Goal: Task Accomplishment & Management: Complete application form

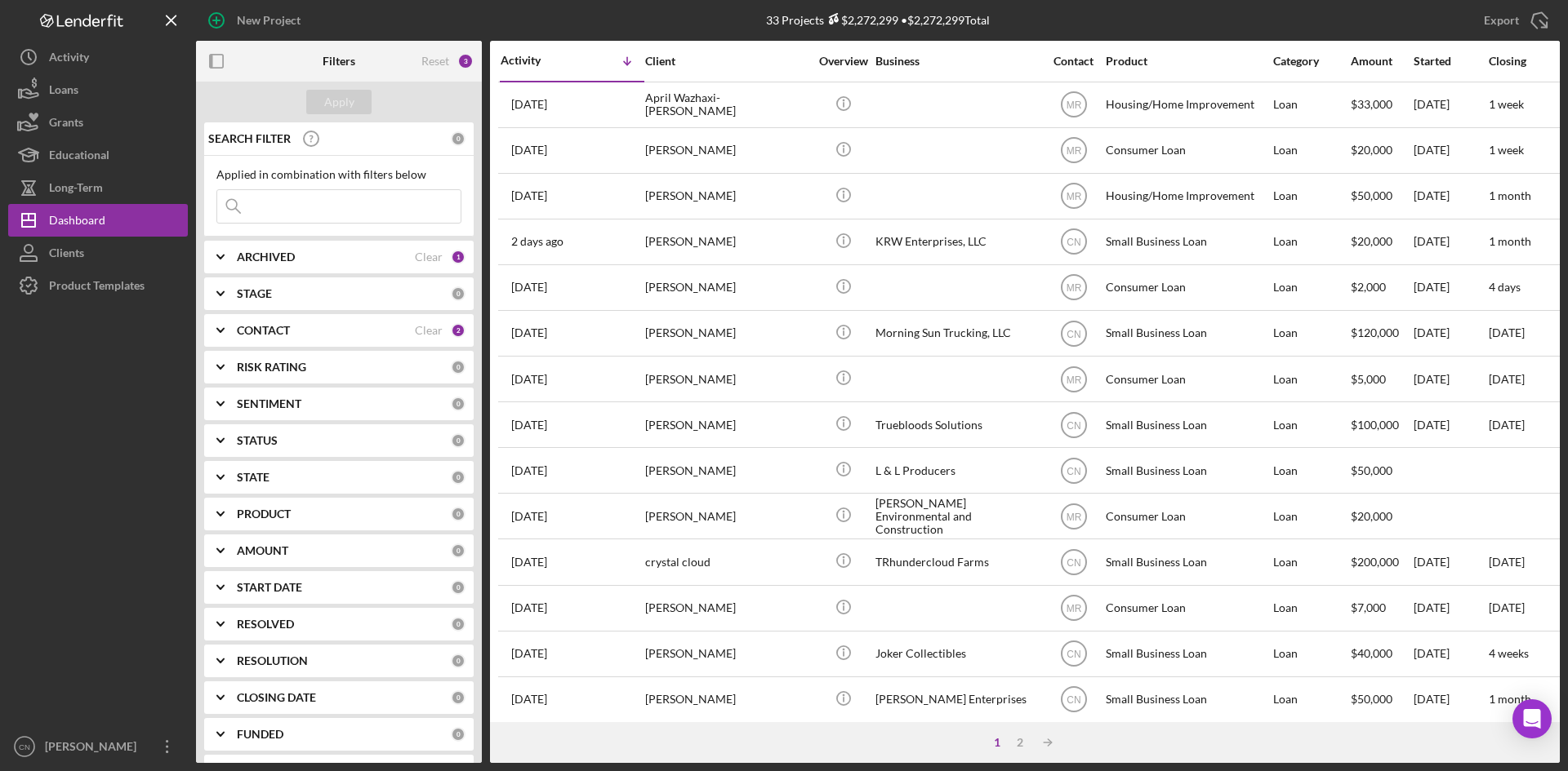
scroll to position [164, 0]
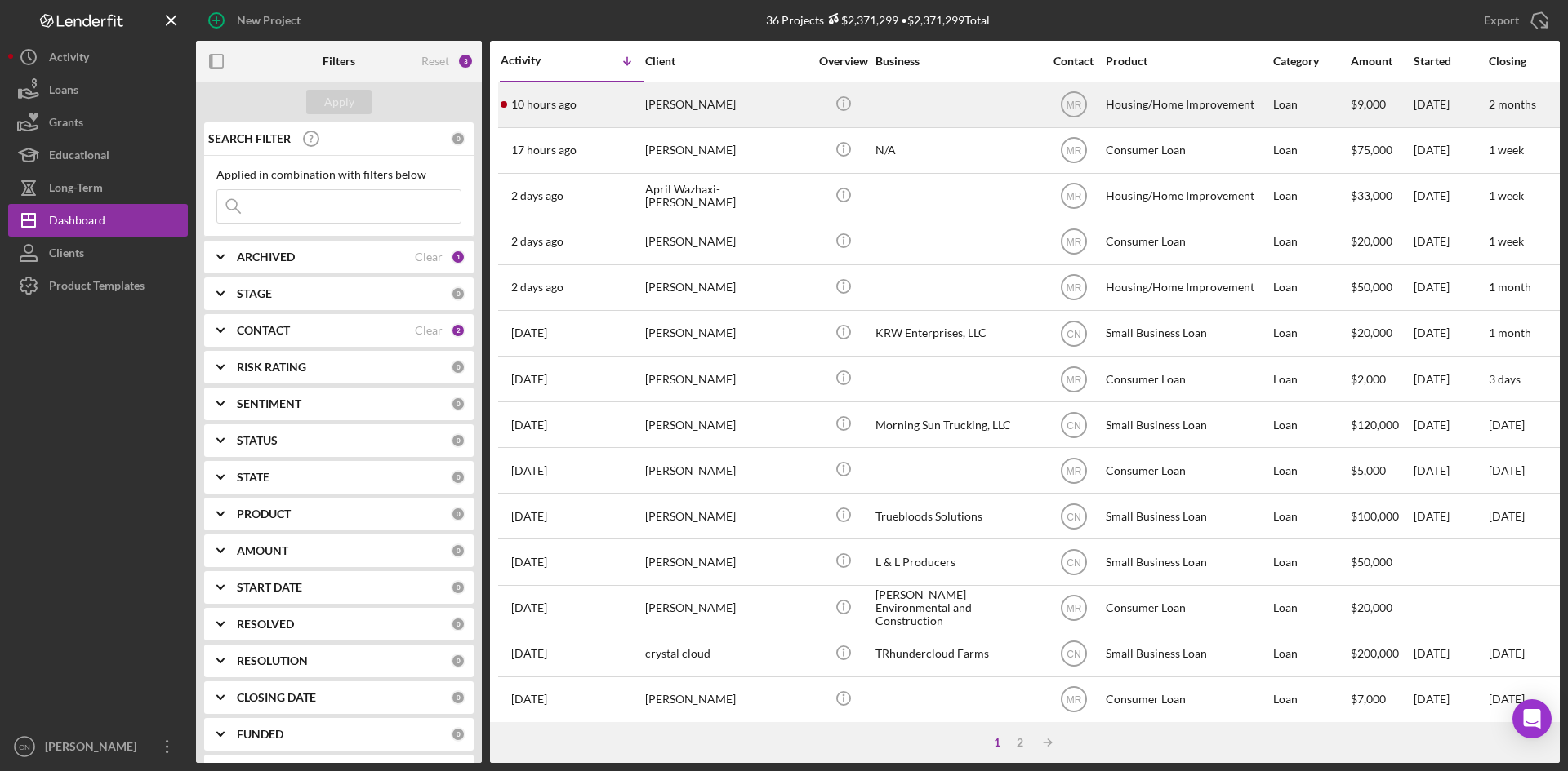
click at [680, 99] on div "[PERSON_NAME]" at bounding box center [726, 105] width 164 height 43
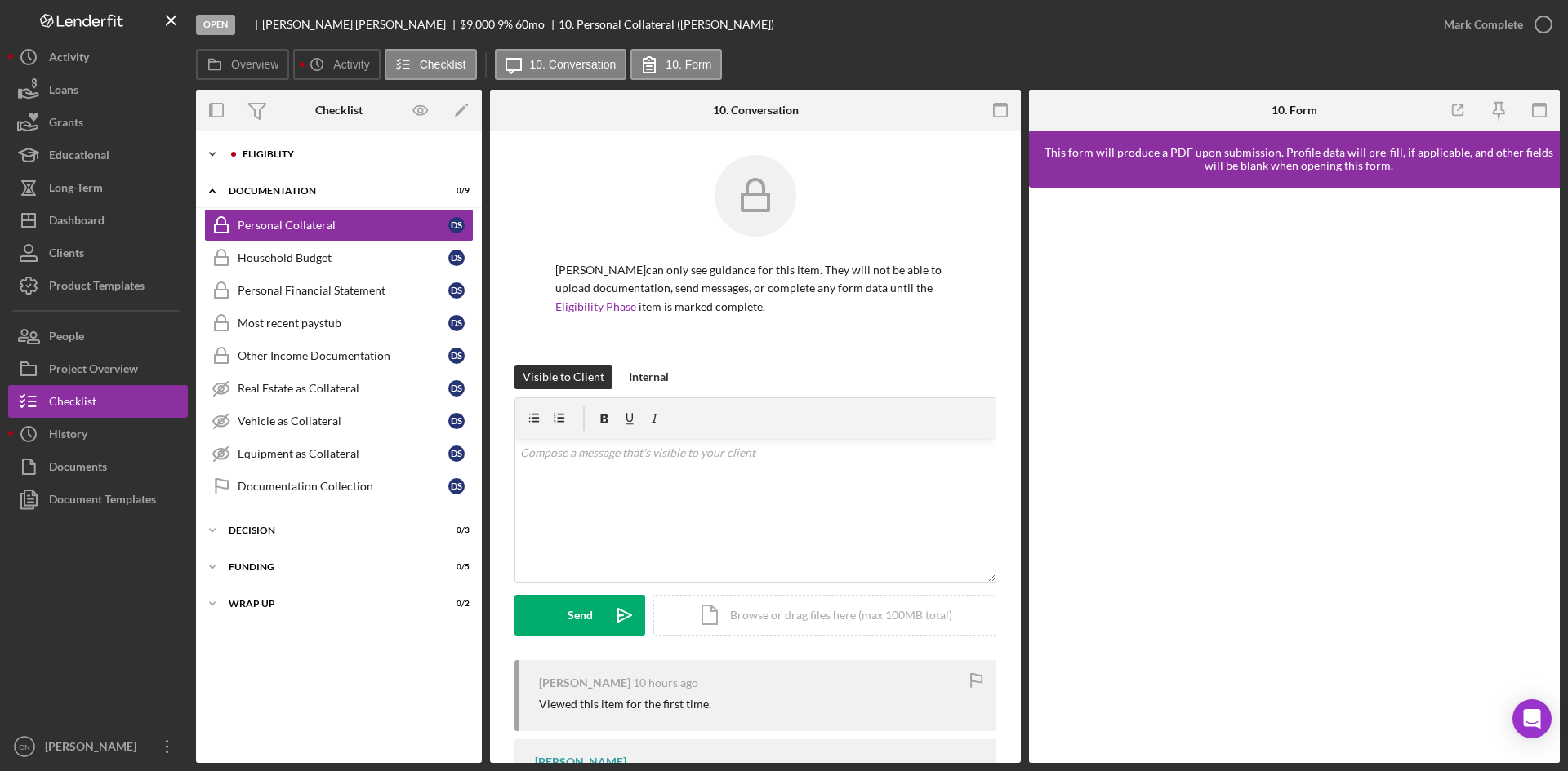
click at [264, 150] on div "Eligiblity" at bounding box center [352, 154] width 219 height 10
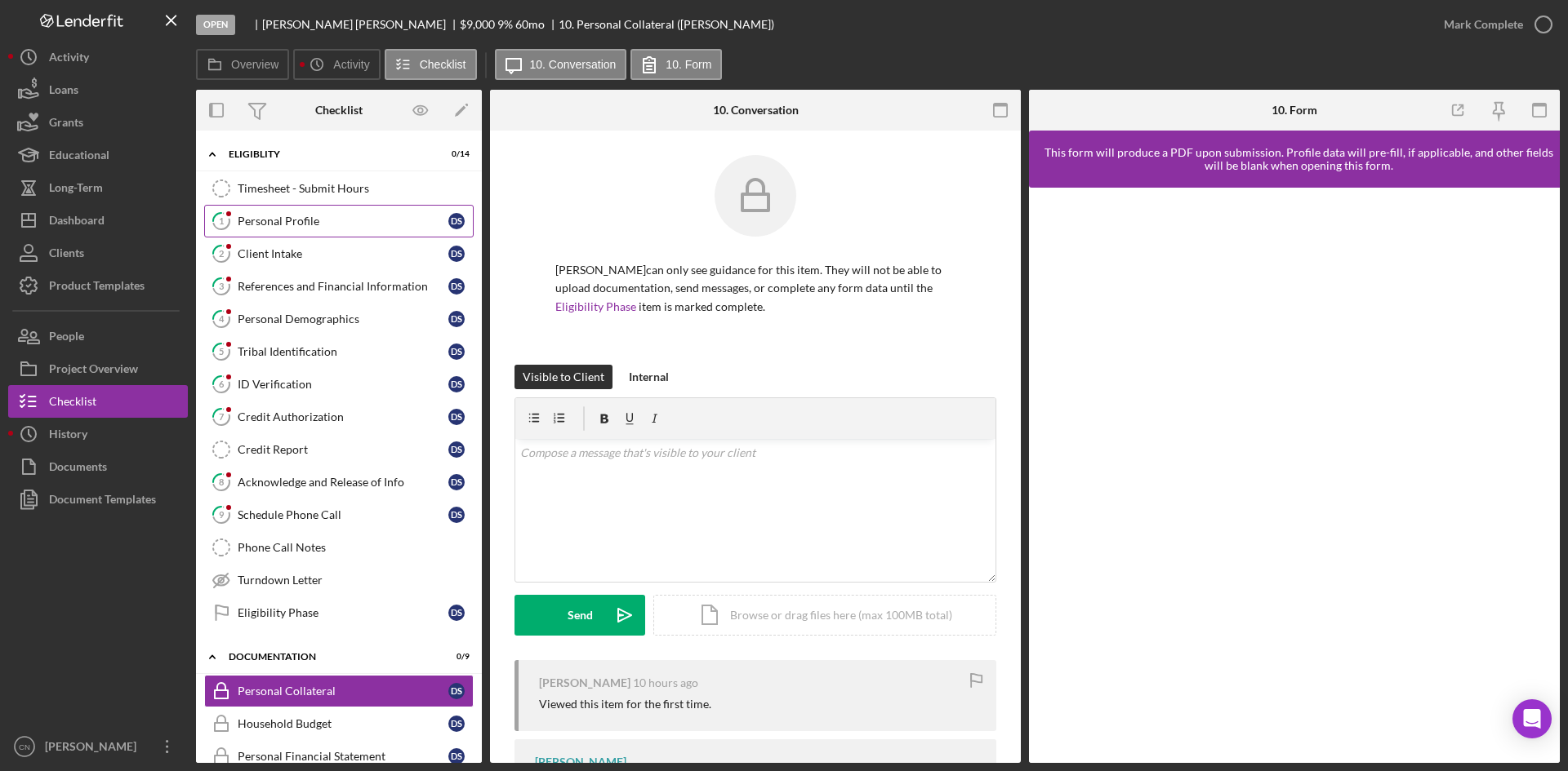
click at [266, 230] on link "1 Personal Profile D S" at bounding box center [339, 221] width 269 height 33
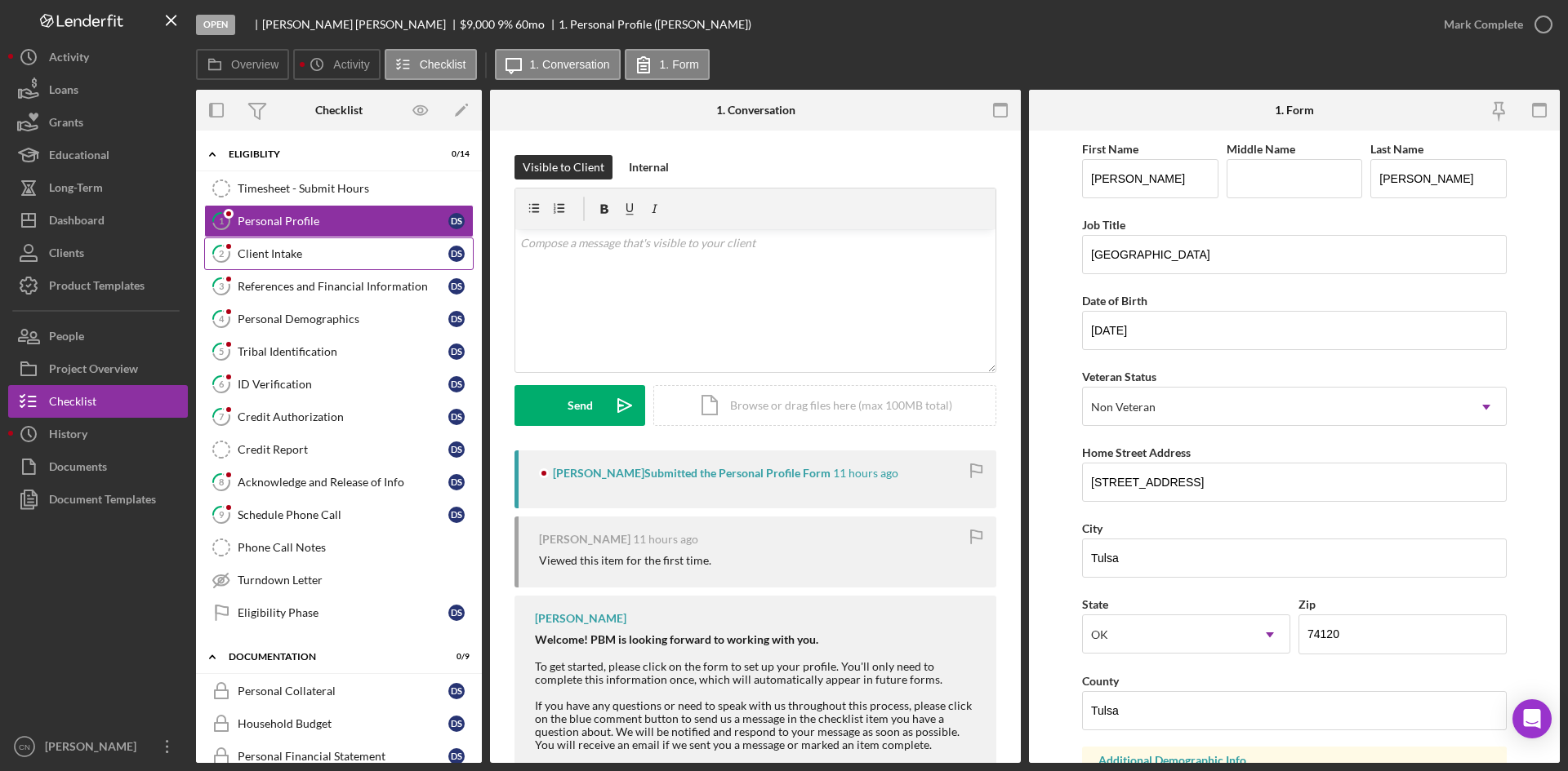
click at [278, 245] on link "2 Client Intake D S" at bounding box center [339, 253] width 269 height 33
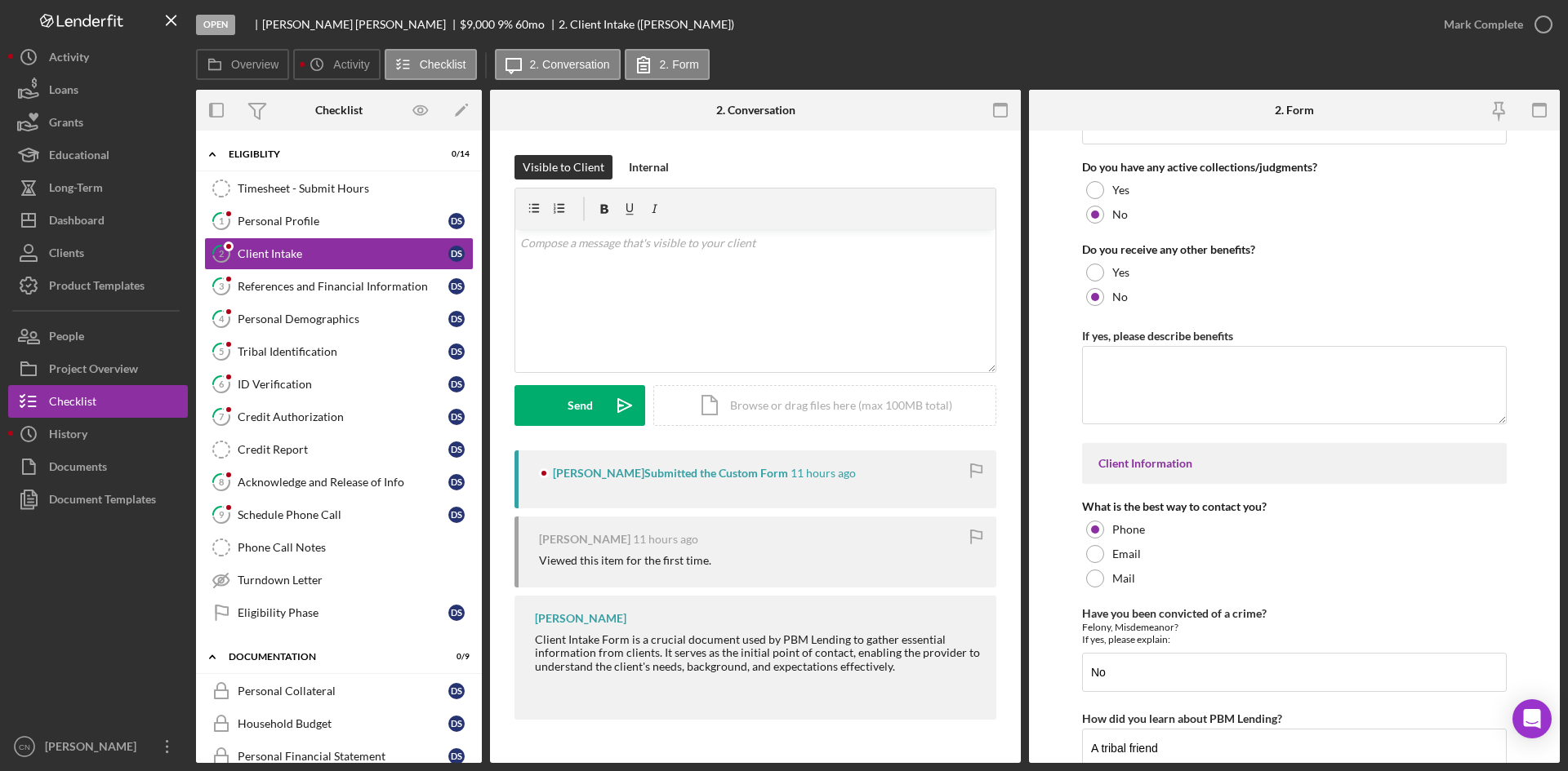
scroll to position [2363, 0]
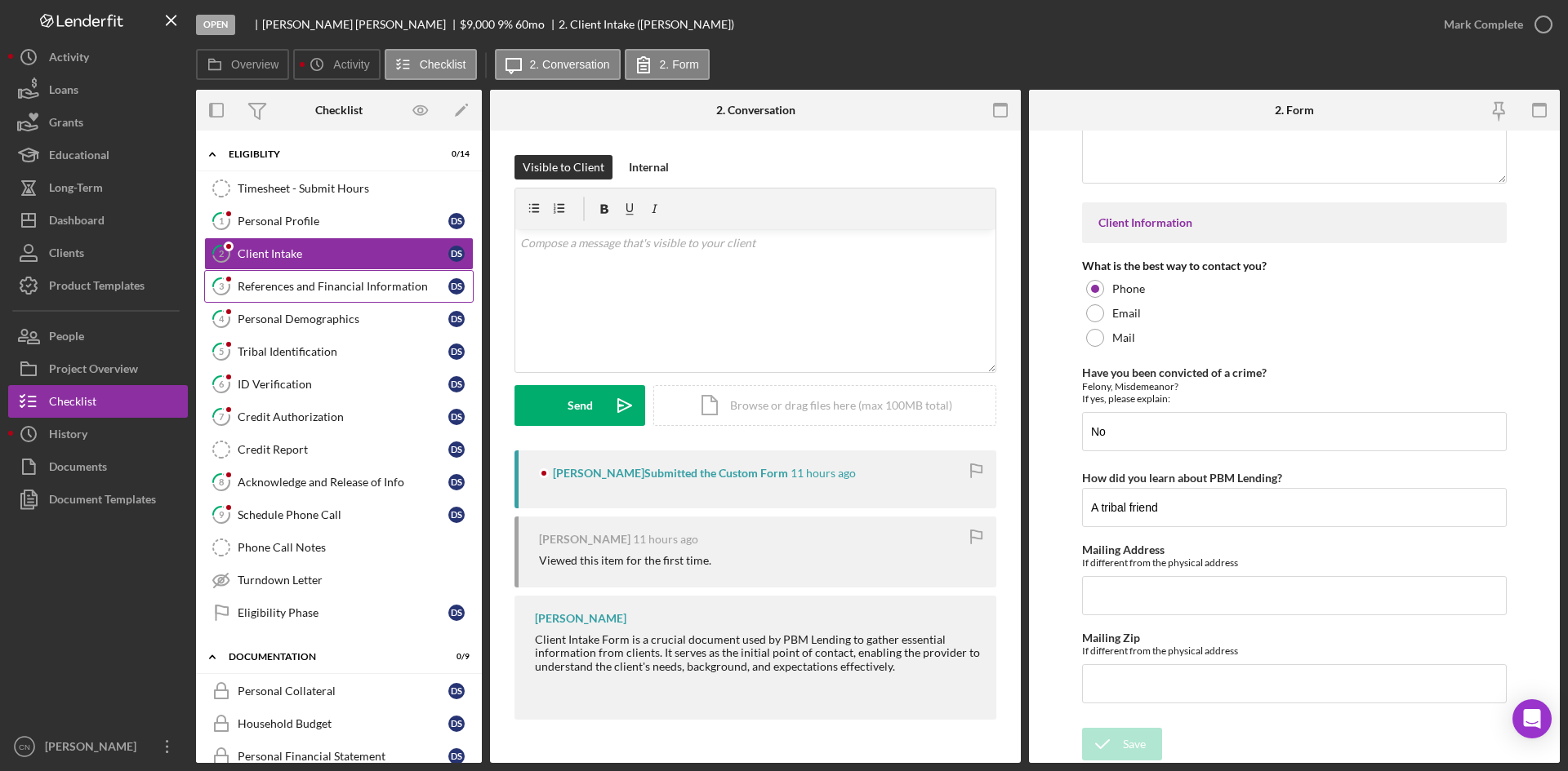
click at [280, 290] on div "References and Financial Information" at bounding box center [343, 286] width 211 height 13
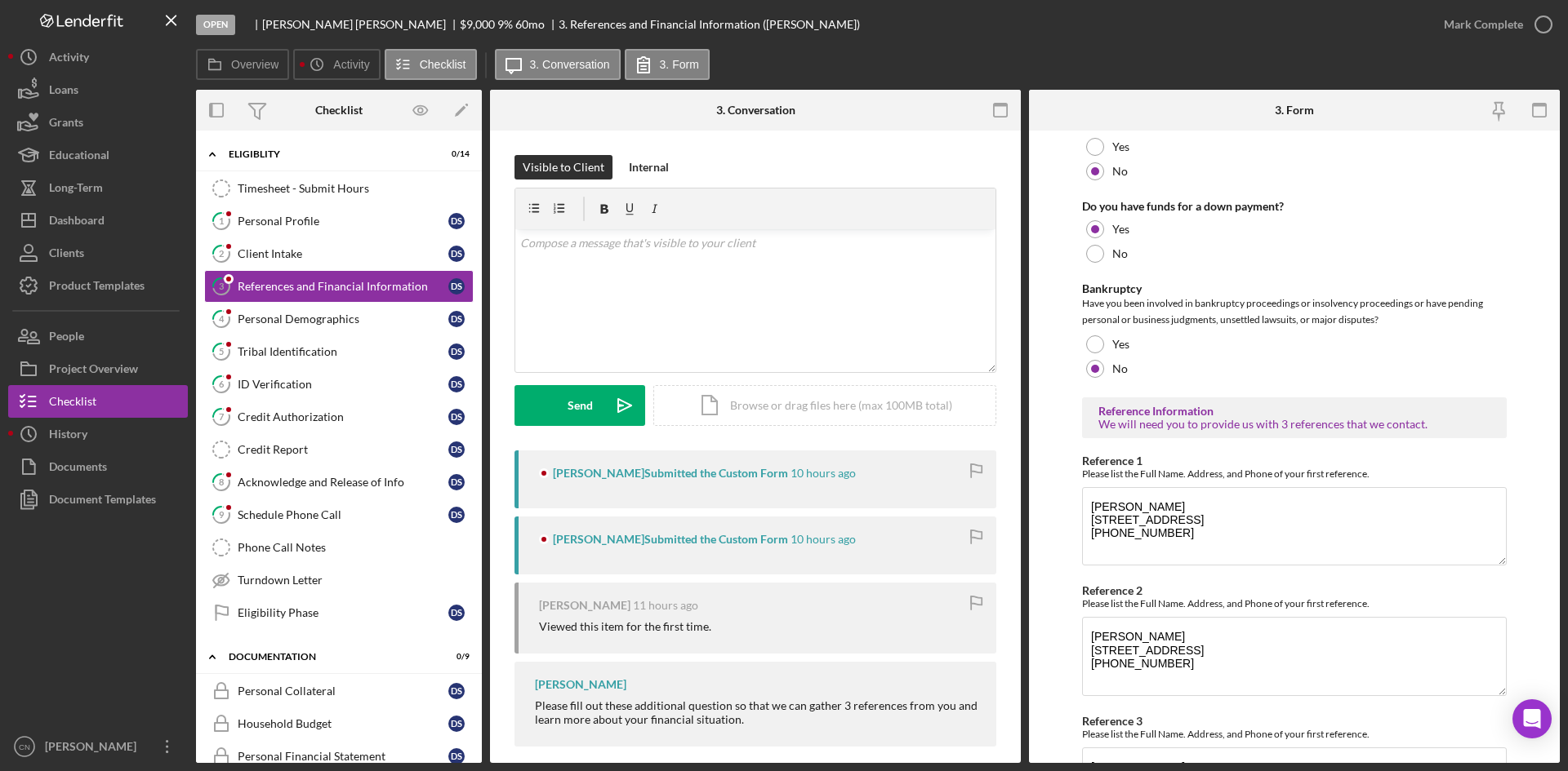
scroll to position [534, 0]
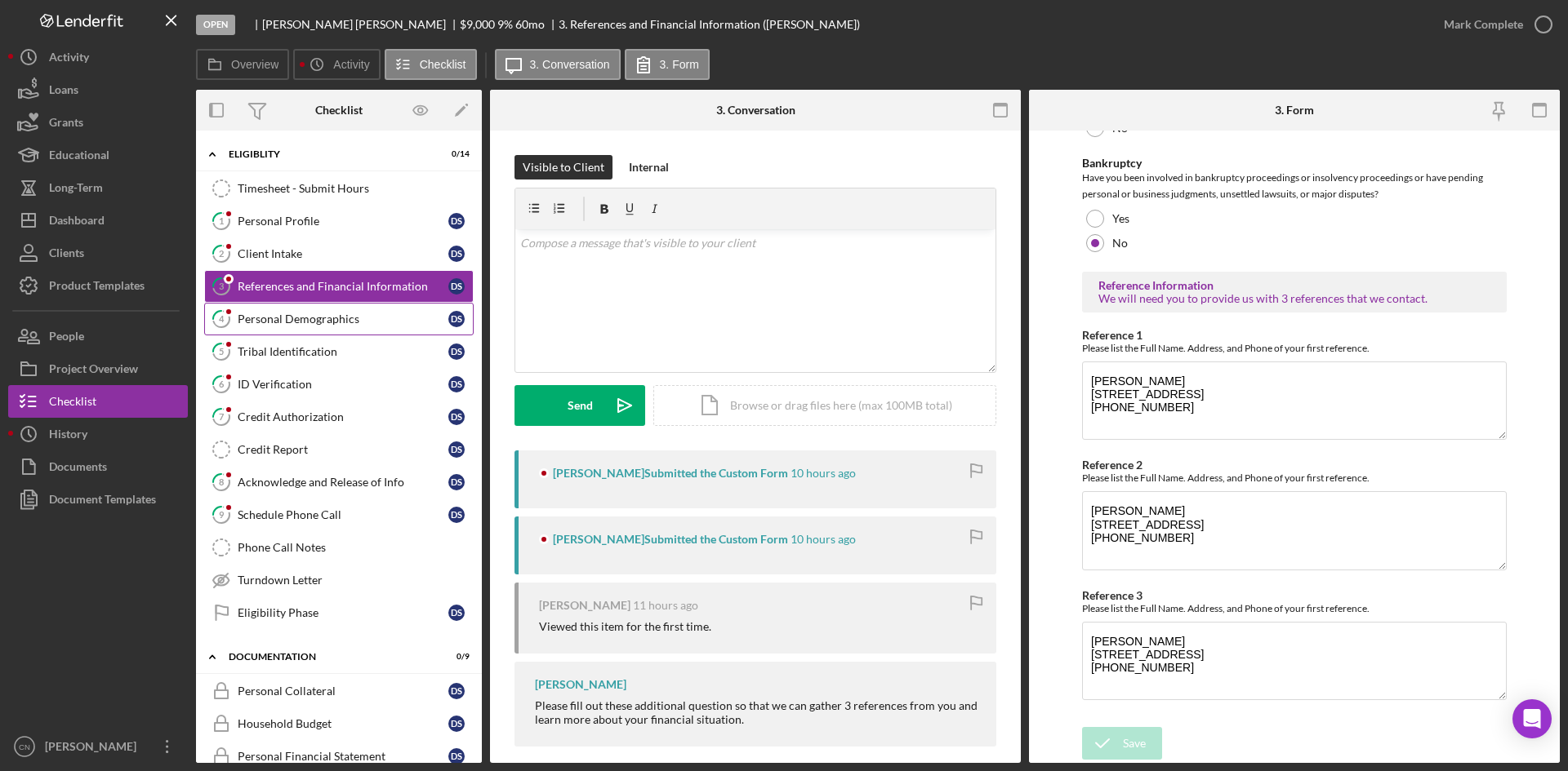
click at [282, 323] on div "Personal Demographics" at bounding box center [343, 319] width 211 height 13
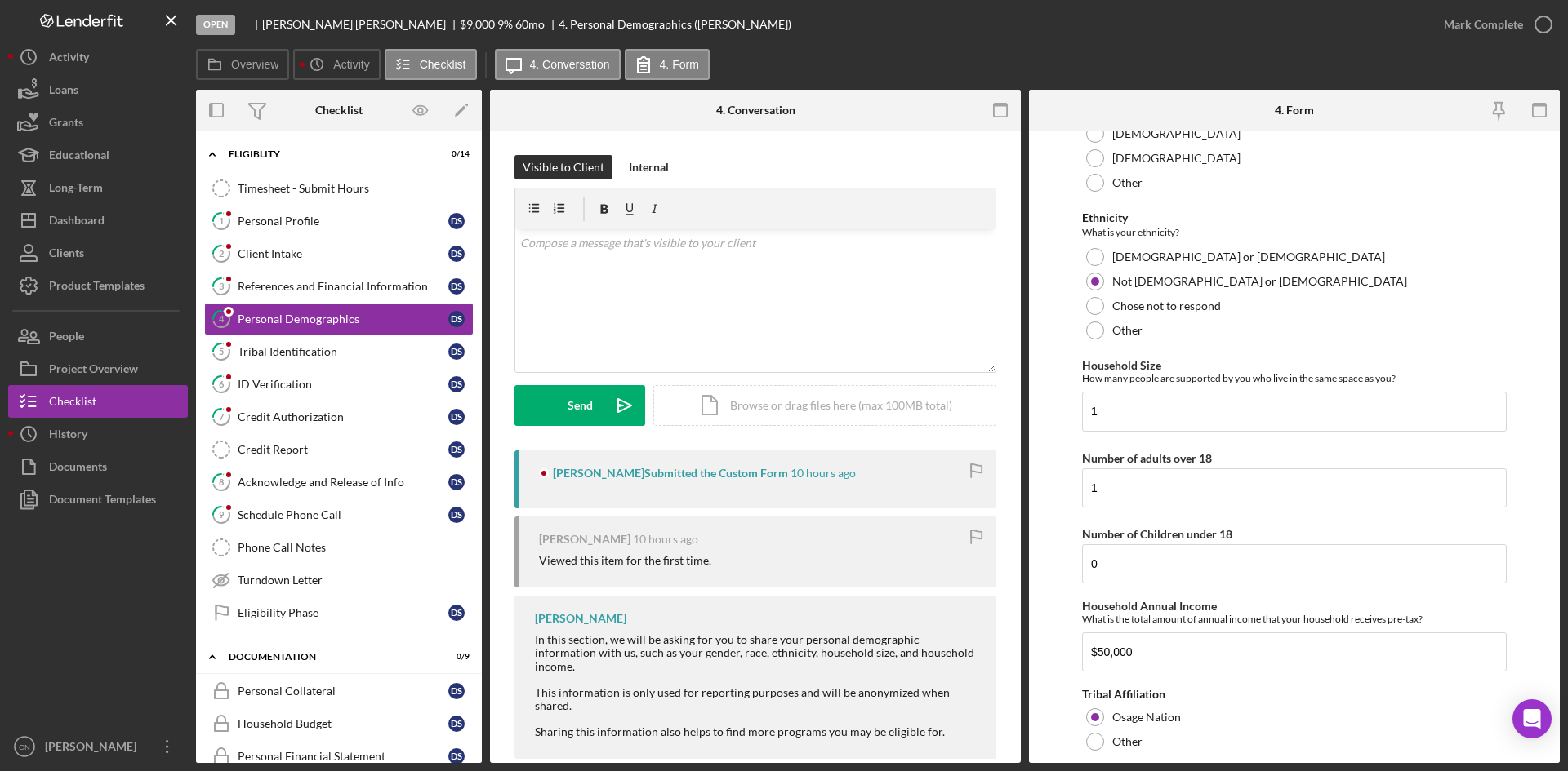
scroll to position [703, 0]
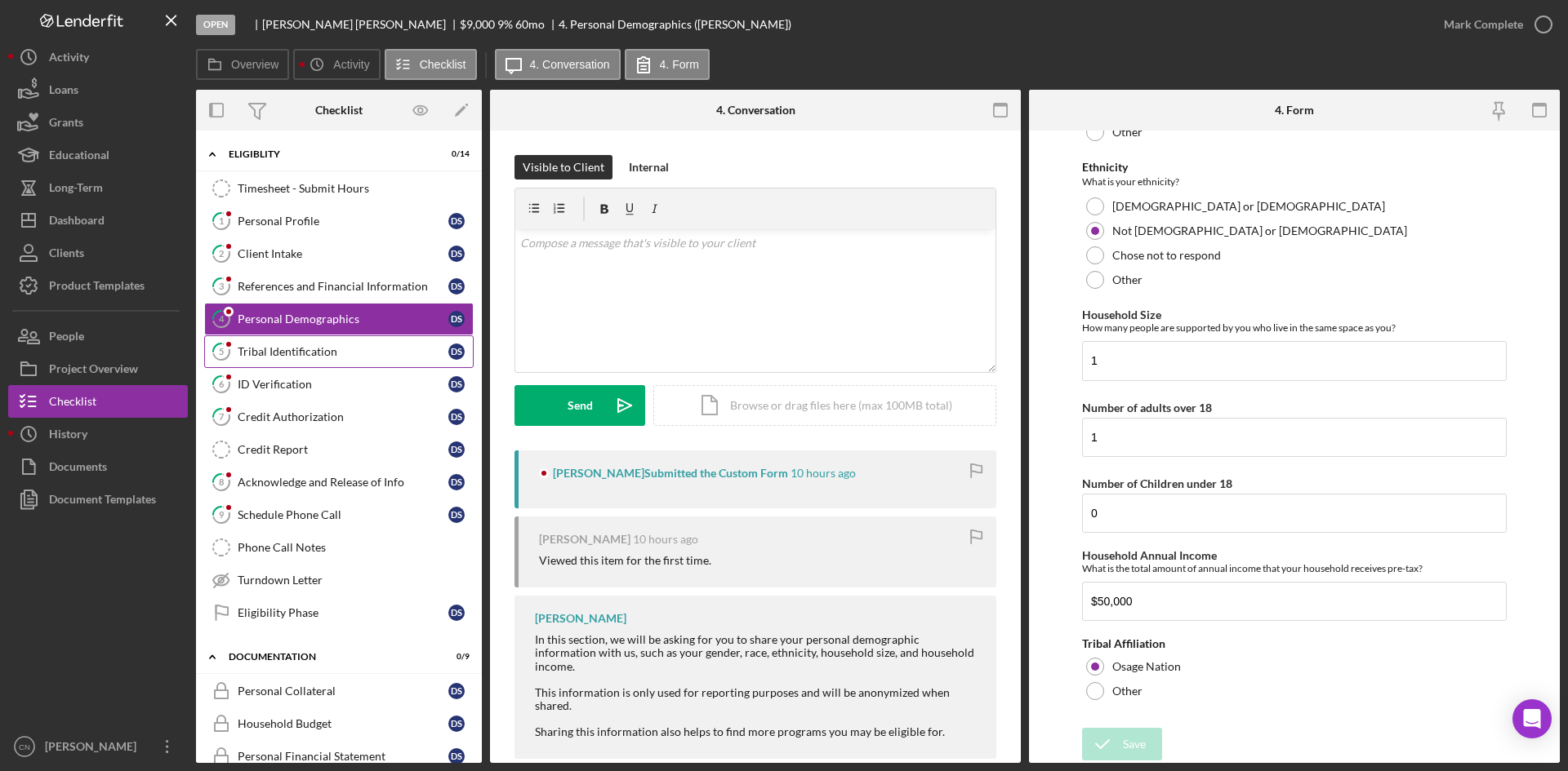
click at [282, 347] on div "Tribal Identification" at bounding box center [343, 352] width 211 height 13
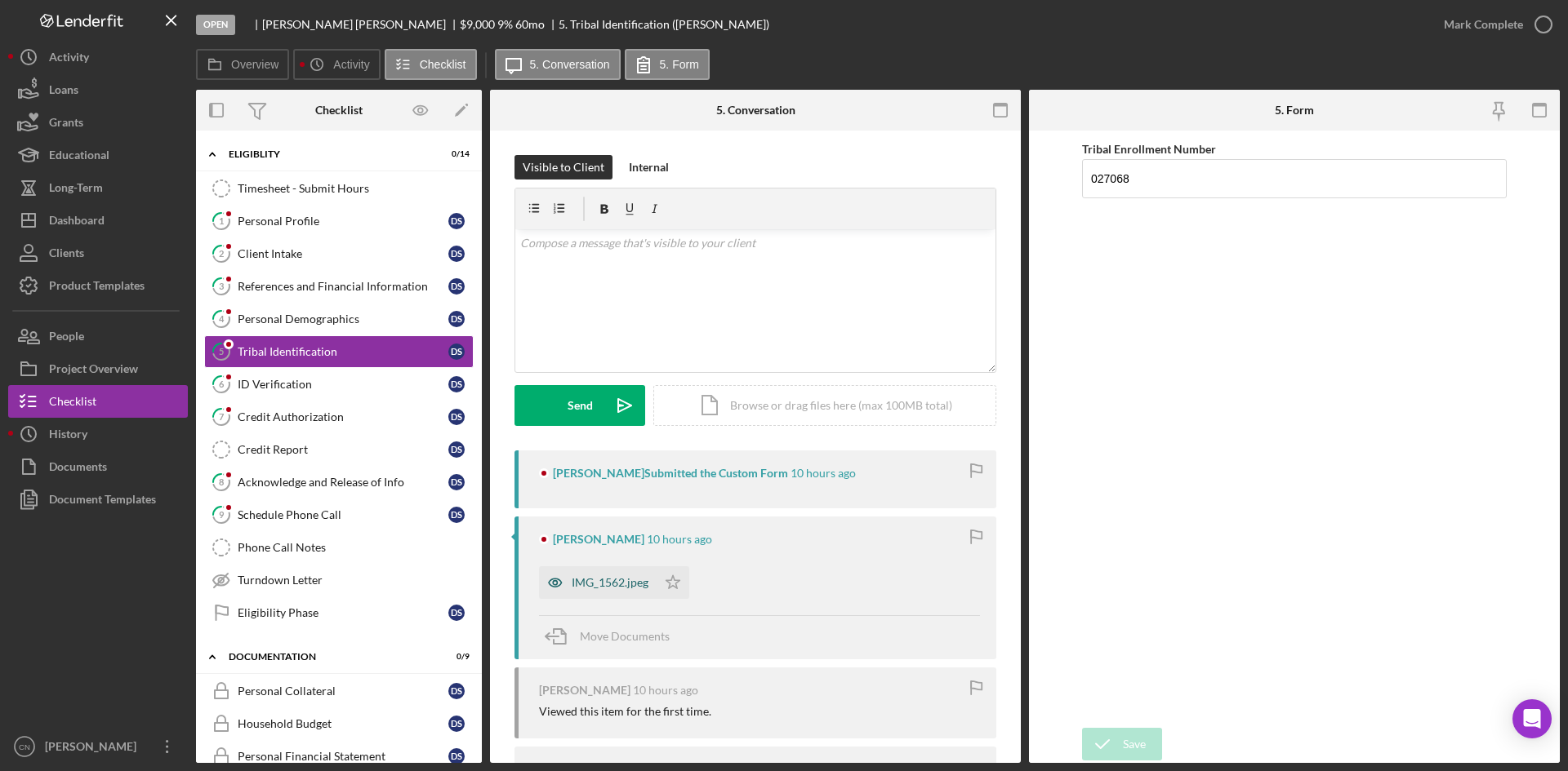
click at [608, 571] on div "IMG_1562.jpeg" at bounding box center [598, 582] width 118 height 33
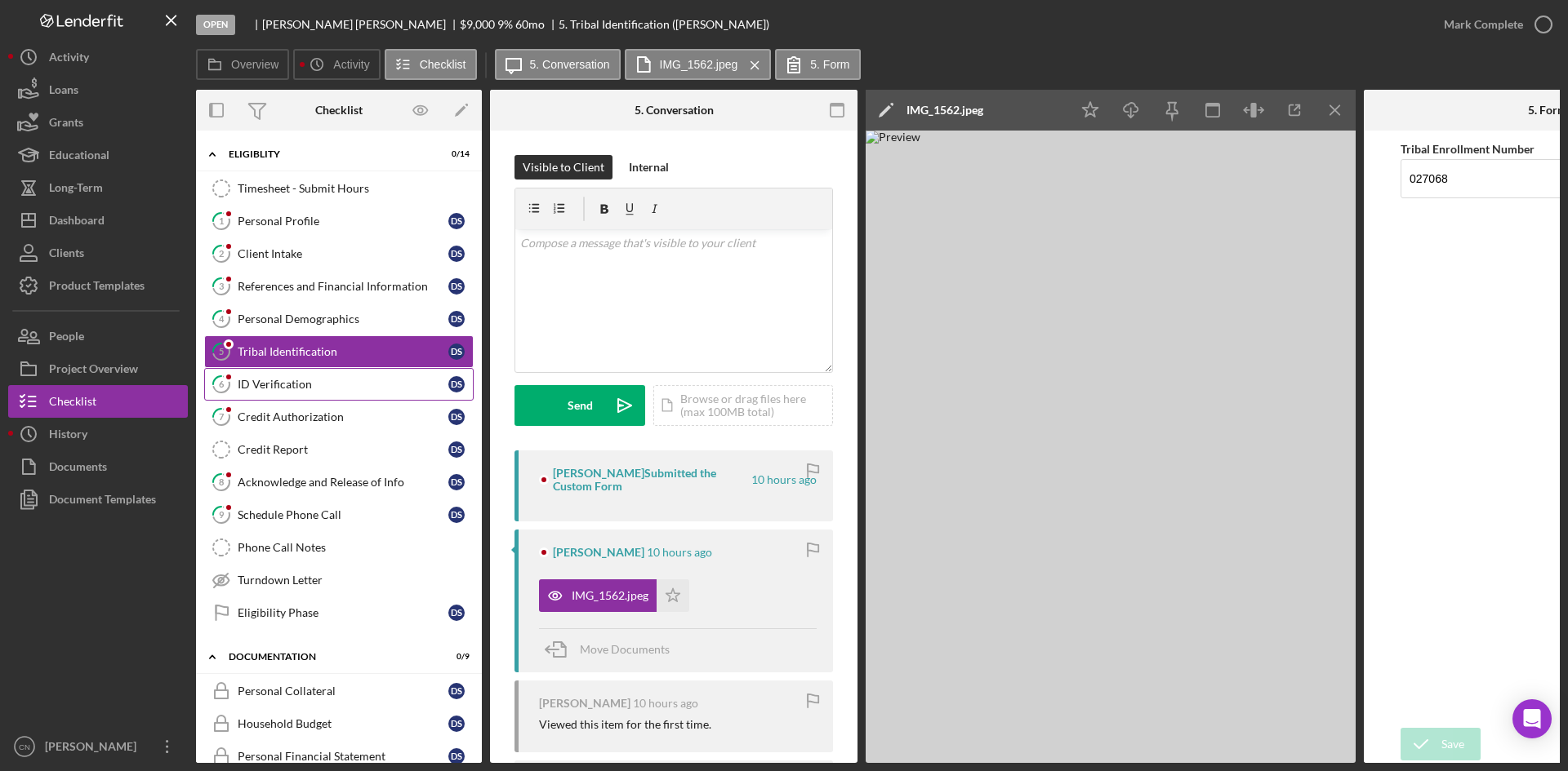
click at [268, 389] on div "ID Verification" at bounding box center [343, 384] width 211 height 13
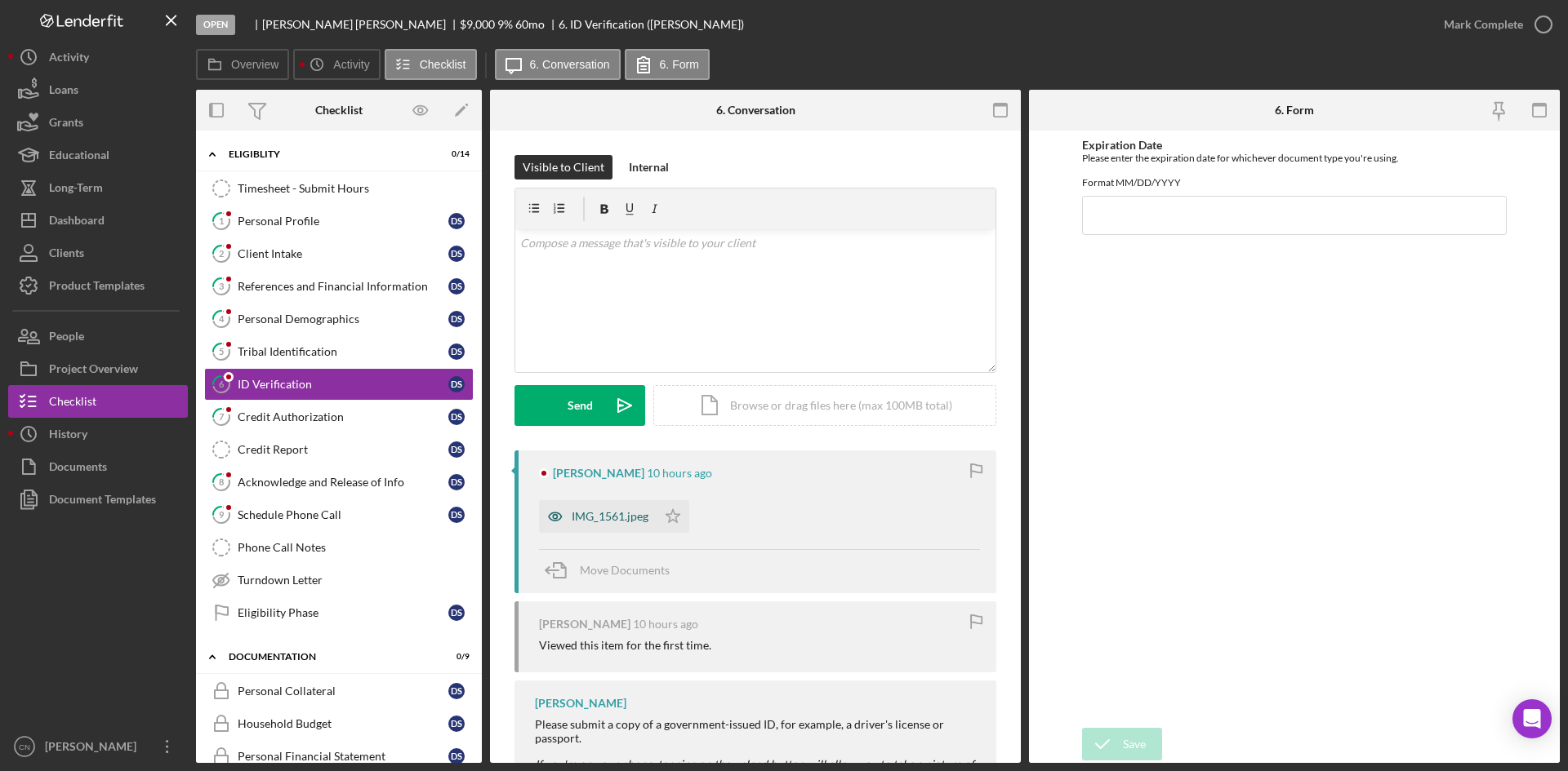
click at [610, 518] on div "IMG_1561.jpeg" at bounding box center [609, 516] width 77 height 13
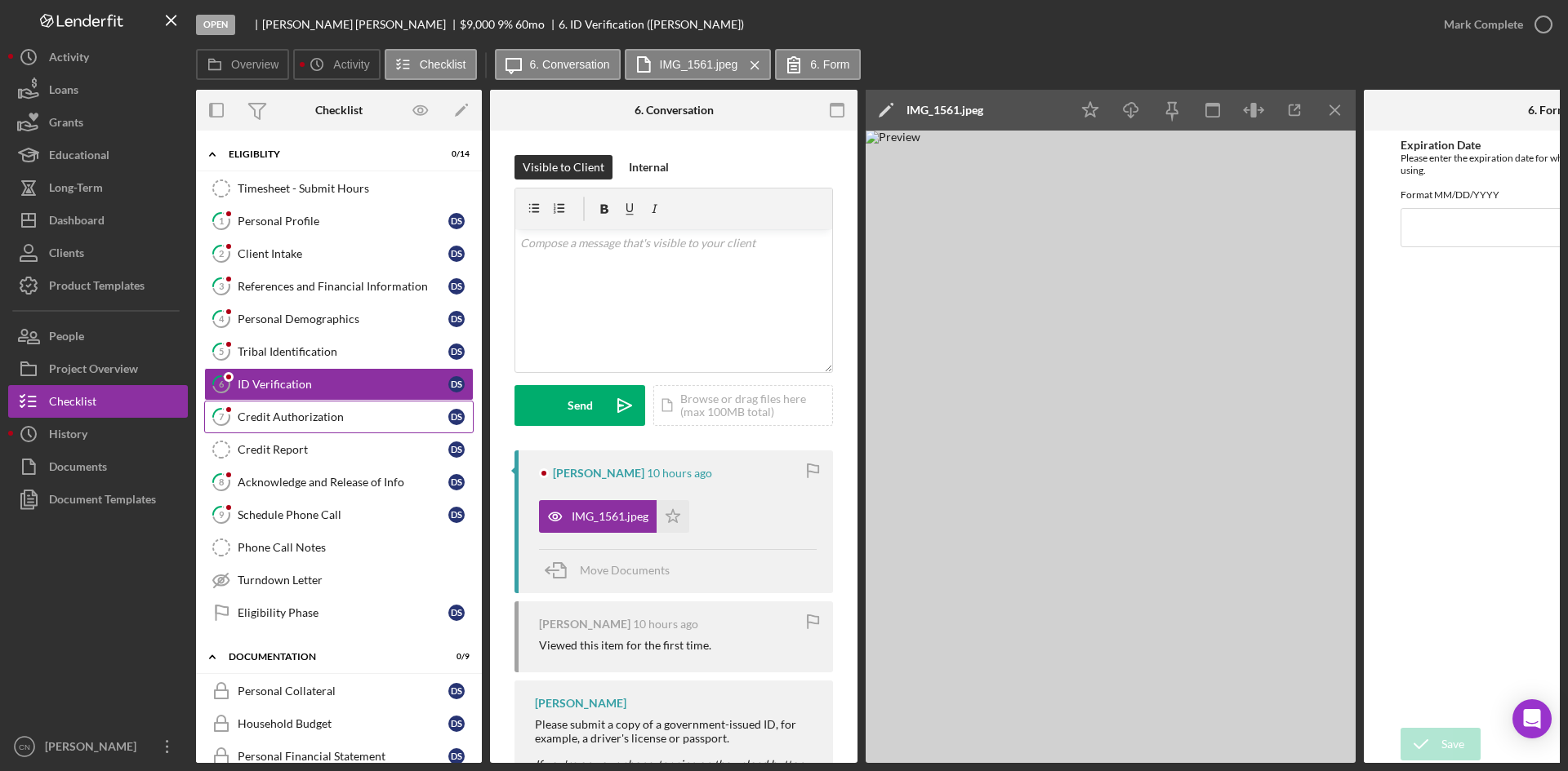
click at [273, 411] on div "Credit Authorization" at bounding box center [343, 417] width 211 height 13
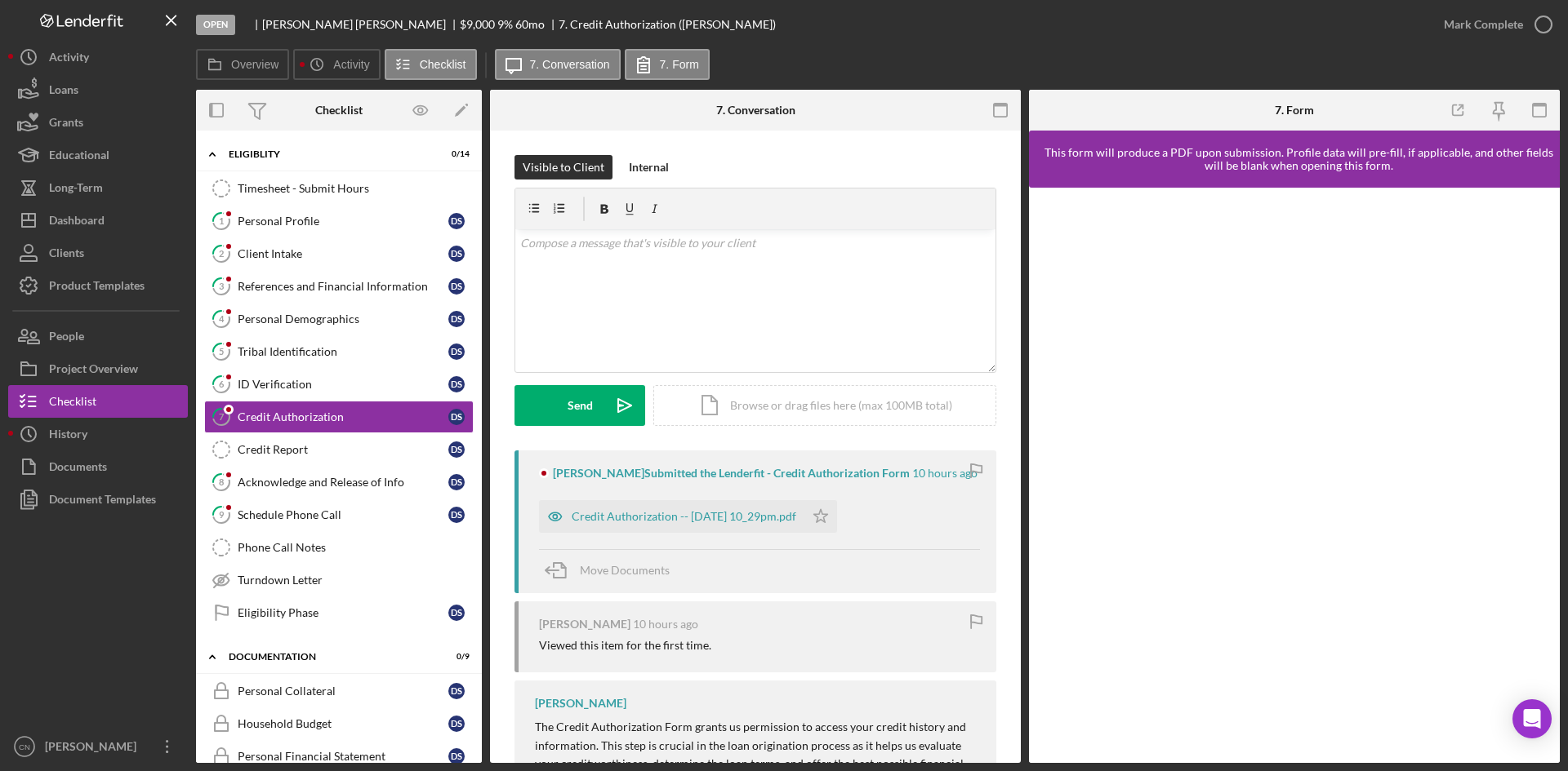
click at [593, 534] on div "Derek Smith Submitted the Lenderfit - Credit Authorization Form 10 hours ago Cr…" at bounding box center [755, 521] width 482 height 142
click at [593, 520] on div "Credit Authorization -- 2025-10-08 10_29pm.pdf" at bounding box center [683, 516] width 224 height 13
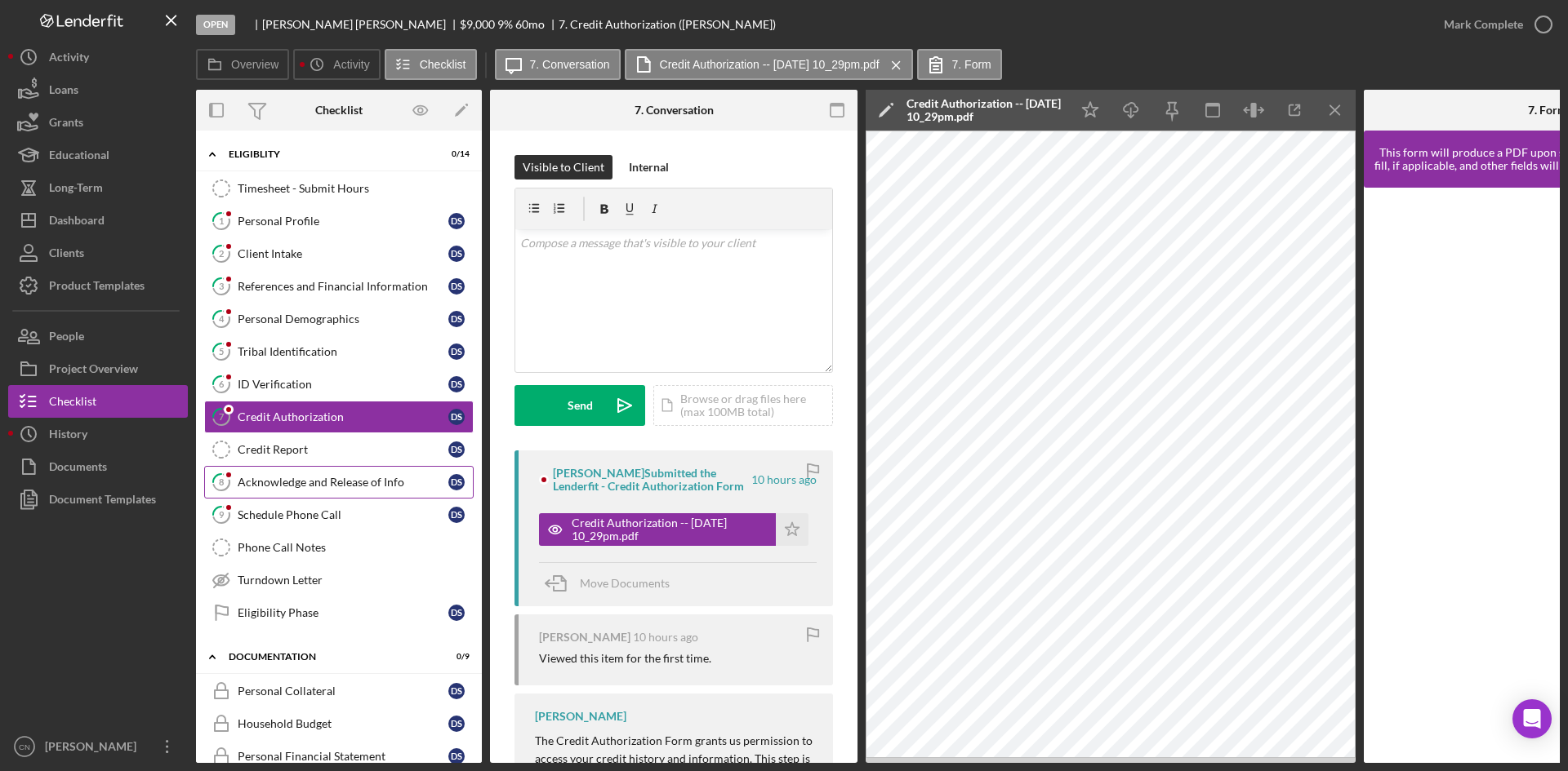
click at [309, 484] on div "Acknowledge and Release of Info" at bounding box center [343, 482] width 211 height 13
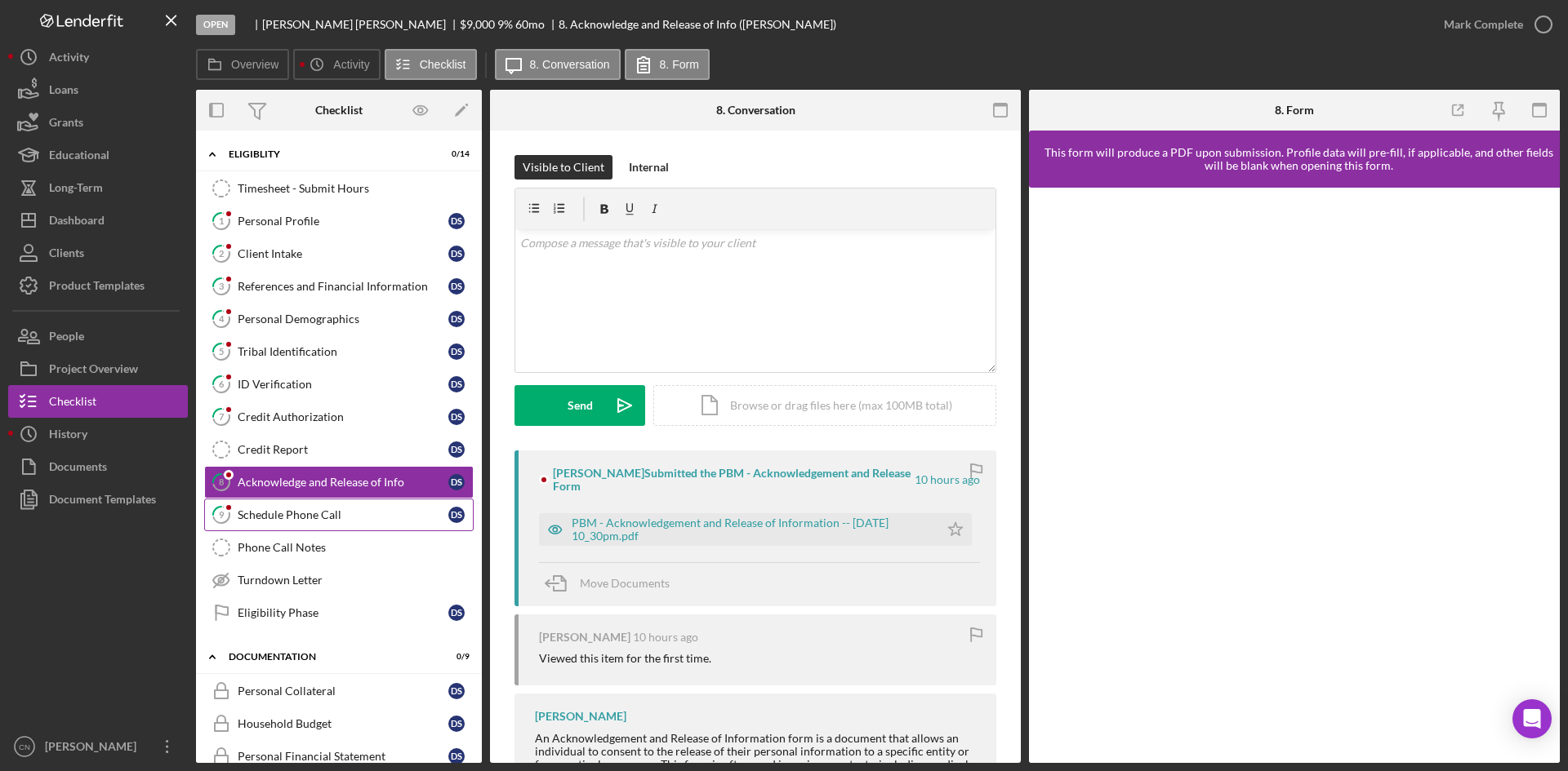
click at [297, 523] on link "9 Schedule Phone Call D S" at bounding box center [339, 514] width 269 height 33
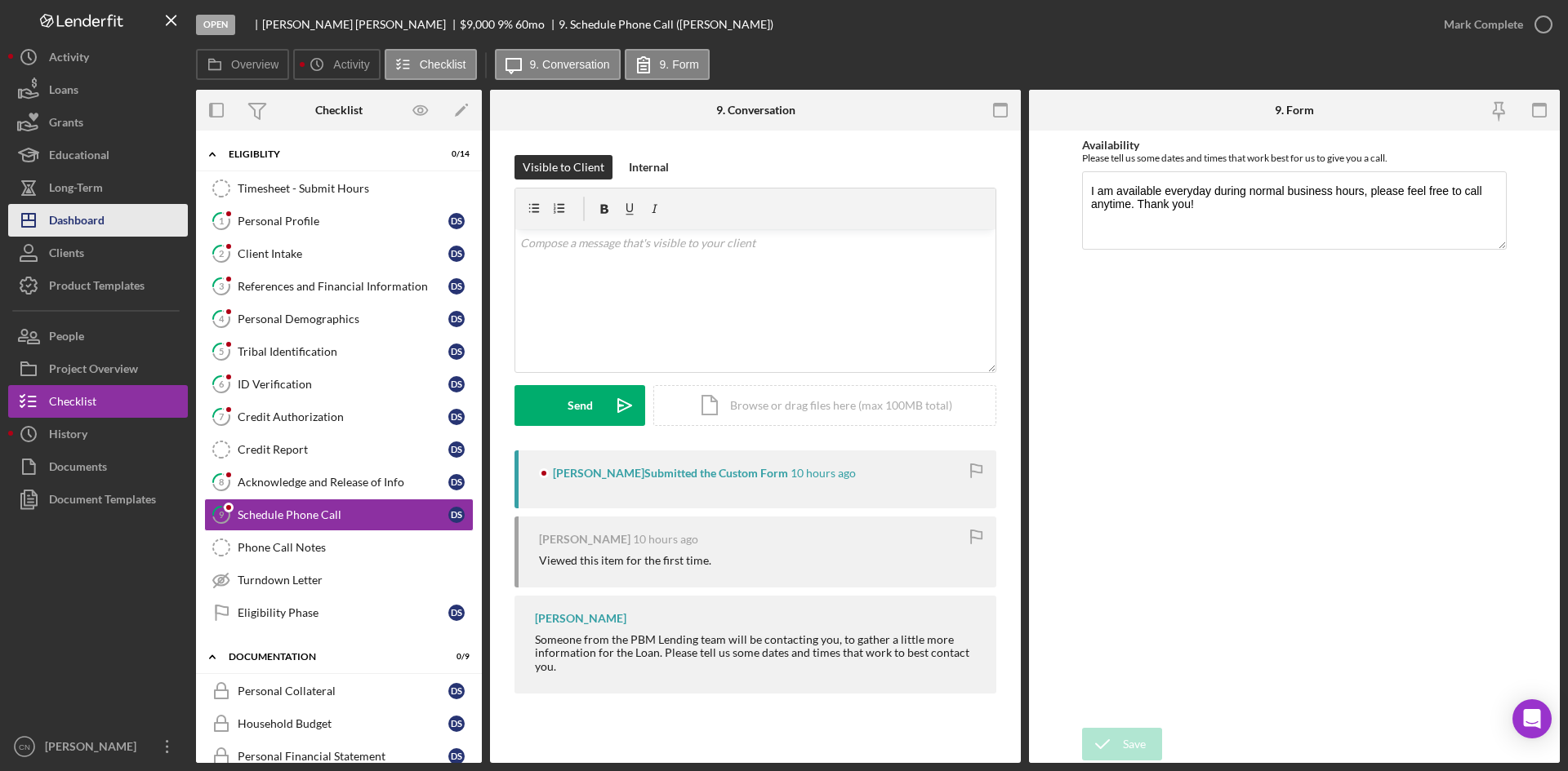
click at [62, 232] on div "Dashboard" at bounding box center [77, 222] width 55 height 37
